Goal: Transaction & Acquisition: Purchase product/service

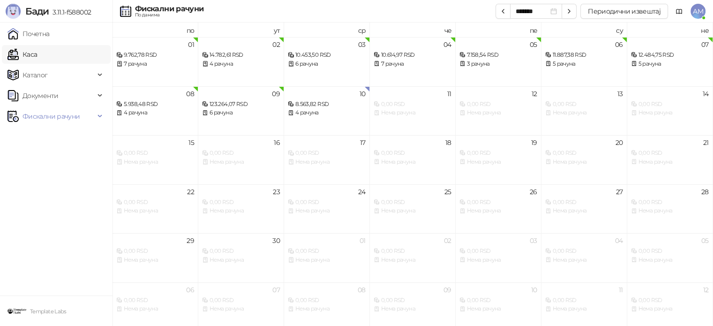
click at [37, 54] on link "Каса" at bounding box center [23, 54] width 30 height 19
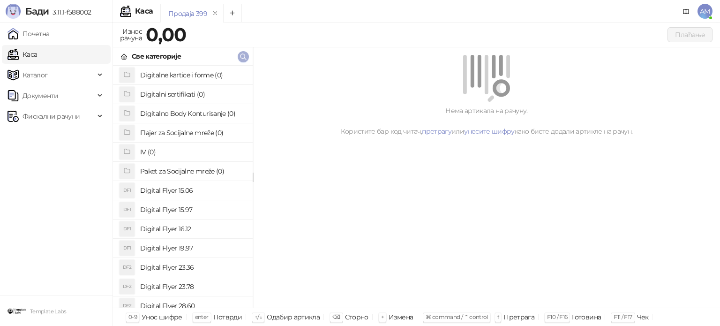
click at [239, 59] on button "button" at bounding box center [243, 56] width 11 height 11
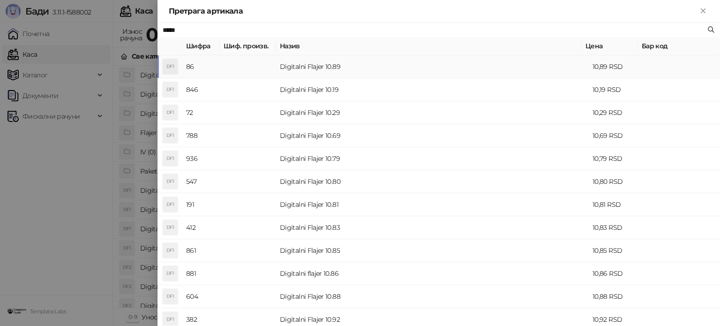
type input "*****"
click at [272, 67] on td at bounding box center [248, 66] width 56 height 23
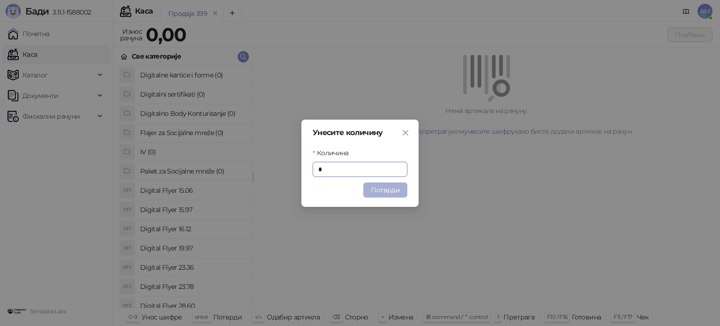
click at [384, 193] on button "Потврди" at bounding box center [385, 189] width 44 height 15
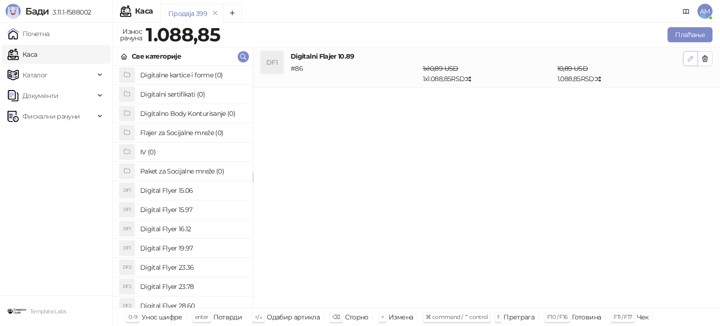
click at [687, 59] on icon "button" at bounding box center [691, 59] width 8 height 8
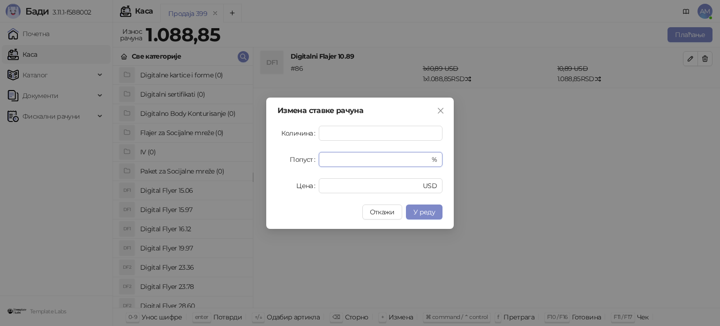
drag, startPoint x: 331, startPoint y: 159, endPoint x: 304, endPoint y: 159, distance: 27.7
click at [304, 159] on div "Попуст * %" at bounding box center [360, 159] width 165 height 15
click at [431, 215] on span "У реду" at bounding box center [425, 212] width 22 height 8
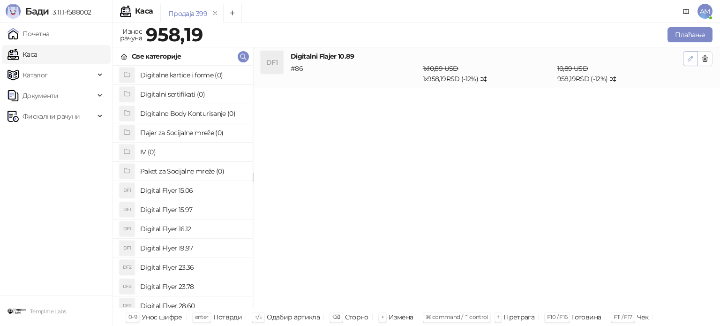
click at [688, 57] on icon "button" at bounding box center [691, 59] width 8 height 8
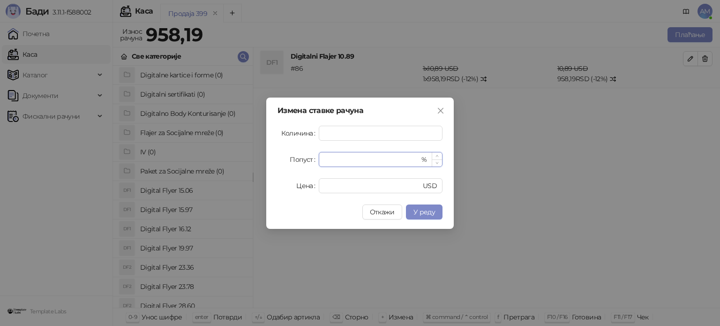
click at [434, 155] on span "Increase Value" at bounding box center [437, 155] width 10 height 7
type input "**"
click at [434, 155] on span "Increase Value" at bounding box center [437, 155] width 10 height 7
click at [433, 211] on span "У реду" at bounding box center [425, 212] width 22 height 8
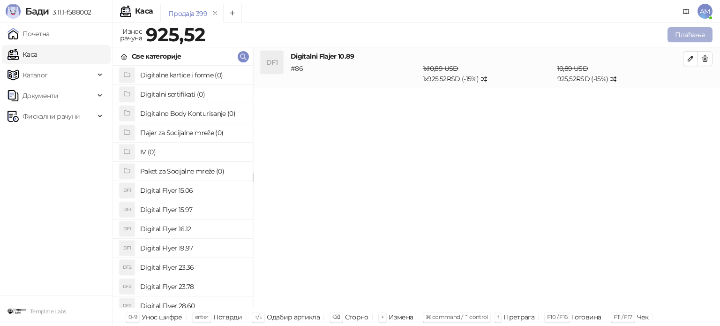
click at [683, 31] on button "Плаћање" at bounding box center [690, 34] width 45 height 15
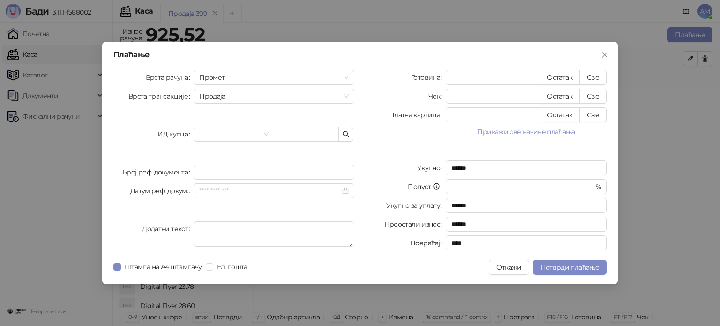
click at [528, 134] on button "Прикажи све начине плаћања" at bounding box center [526, 131] width 161 height 11
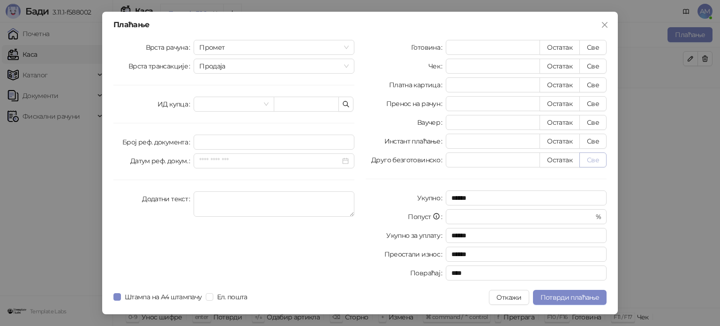
click at [594, 159] on button "Све" at bounding box center [592, 159] width 27 height 15
type input "******"
type input "****"
click at [589, 294] on span "Потврди плаћање" at bounding box center [570, 297] width 59 height 8
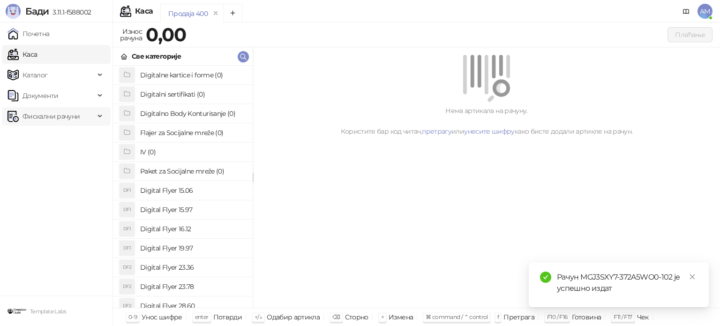
click at [58, 118] on span "Фискални рачуни" at bounding box center [51, 116] width 57 height 19
click at [61, 155] on link "По данима" at bounding box center [36, 157] width 50 height 19
